Goal: Communication & Community: Participate in discussion

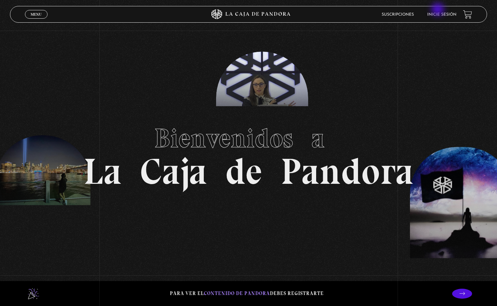
click at [439, 10] on li "Inicie sesión" at bounding box center [442, 14] width 29 height 10
click at [438, 14] on link "Inicie sesión" at bounding box center [442, 15] width 29 height 4
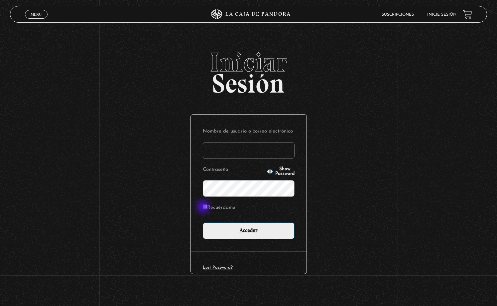
click at [204, 207] on input "Recuérdame" at bounding box center [205, 206] width 4 height 4
checkbox input "true"
click at [245, 149] on input "Nombre de usuario o correo electrónico" at bounding box center [249, 150] width 92 height 17
type input "KarlaT"
click at [249, 230] on input "Acceder" at bounding box center [249, 230] width 92 height 17
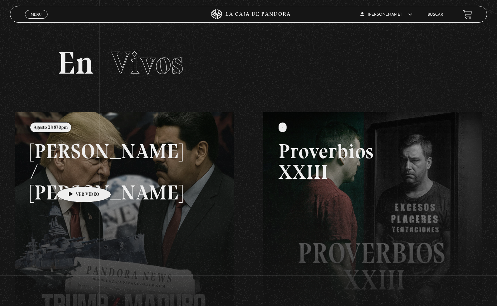
click at [74, 176] on link at bounding box center [263, 265] width 497 height 306
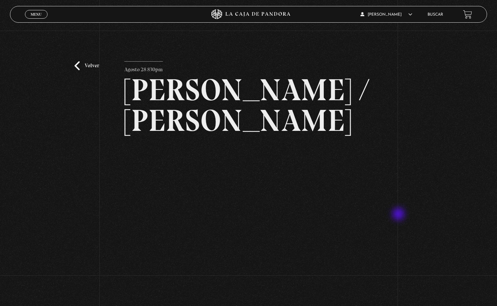
click at [400, 215] on div "Volver Agosto 28 830pm Trump / Maduro" at bounding box center [248, 248] width 497 height 434
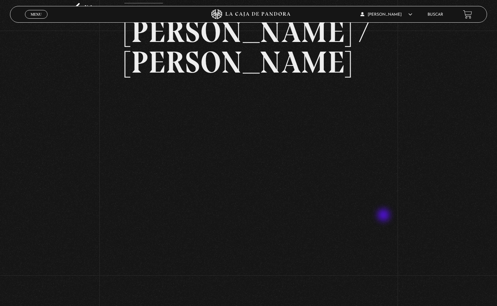
scroll to position [56, 0]
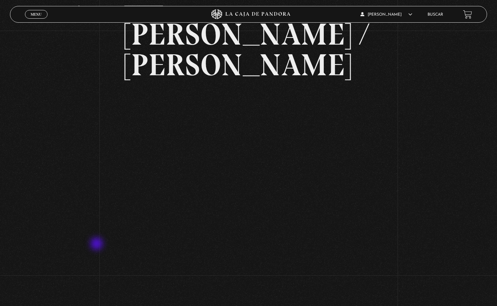
click at [97, 244] on div "Volver Agosto 28 830pm Trump / Maduro" at bounding box center [248, 192] width 497 height 434
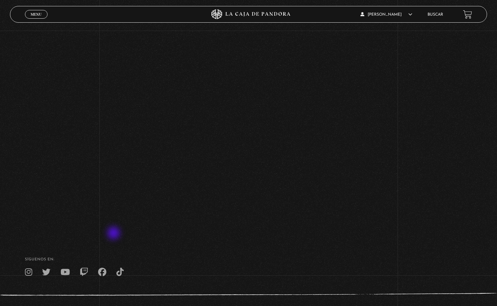
scroll to position [230, 0]
click at [385, 87] on div "Volver Agosto 28 830pm Trump / Maduro" at bounding box center [248, 17] width 497 height 434
click at [377, 70] on div "Volver Agosto 28 830pm Trump / Maduro" at bounding box center [248, 17] width 497 height 434
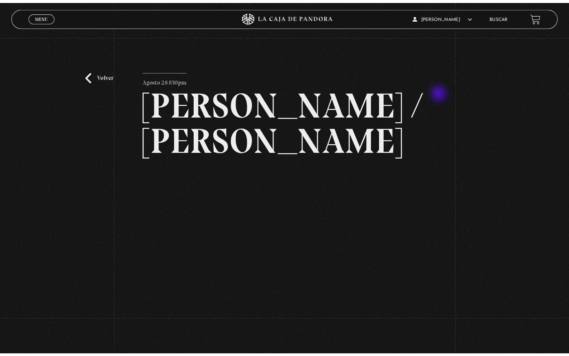
scroll to position [0, 0]
